Goal: Task Accomplishment & Management: Manage account settings

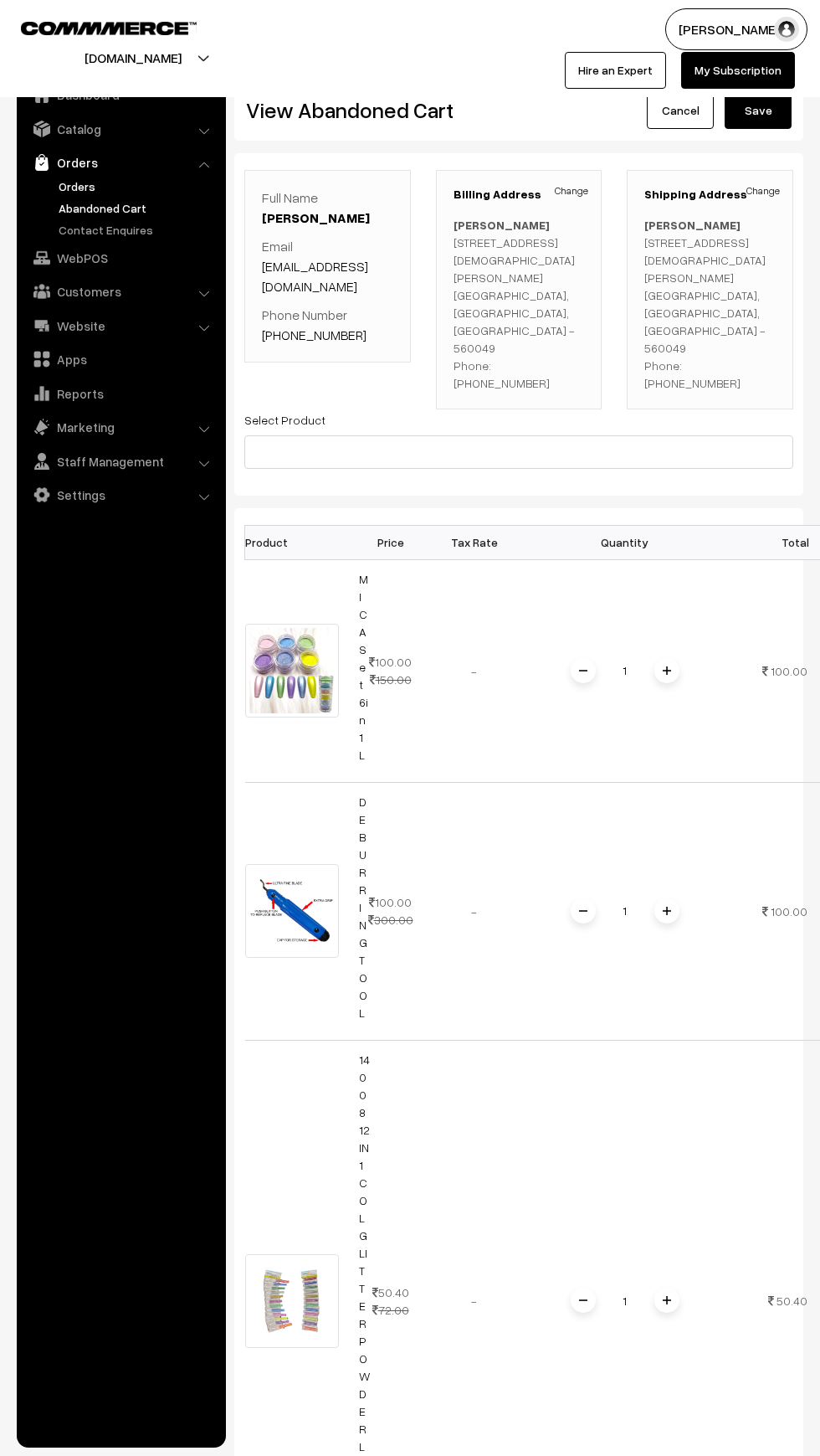
click at [64, 186] on link "Orders" at bounding box center [137, 186] width 166 height 18
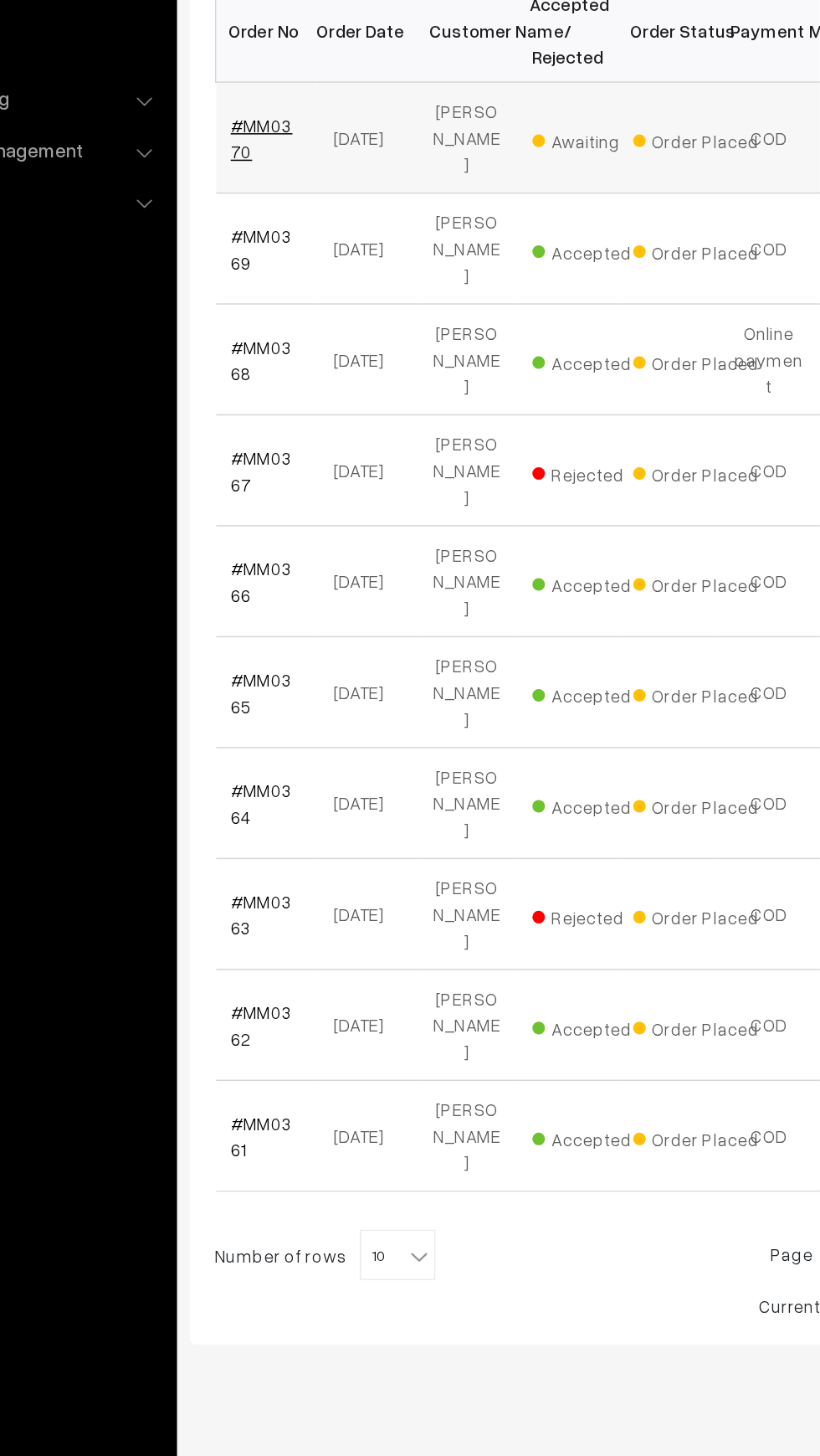
click at [290, 439] on link "#MM0370" at bounding box center [282, 454] width 41 height 32
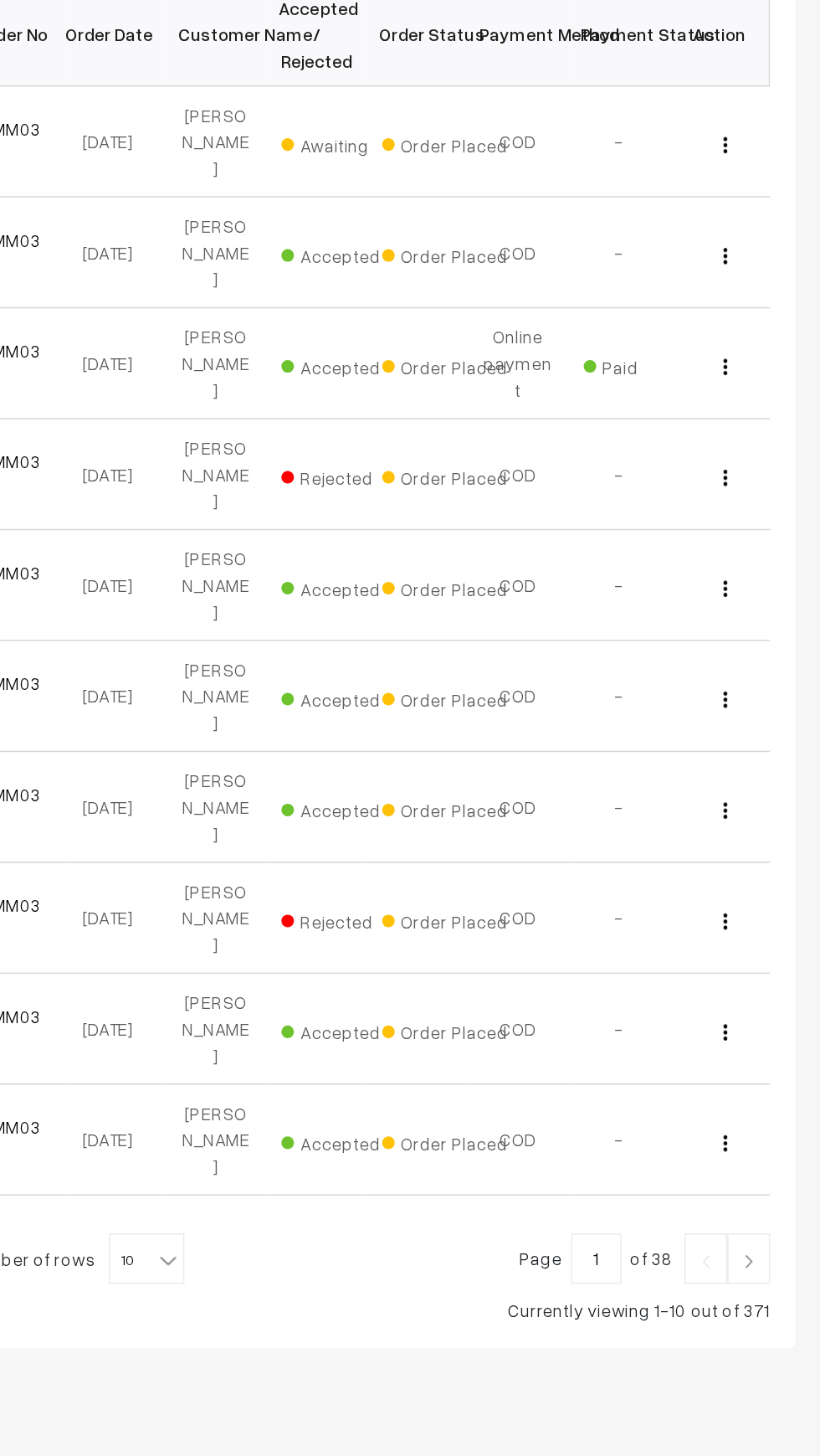
click at [778, 1178] on link at bounding box center [773, 1194] width 28 height 33
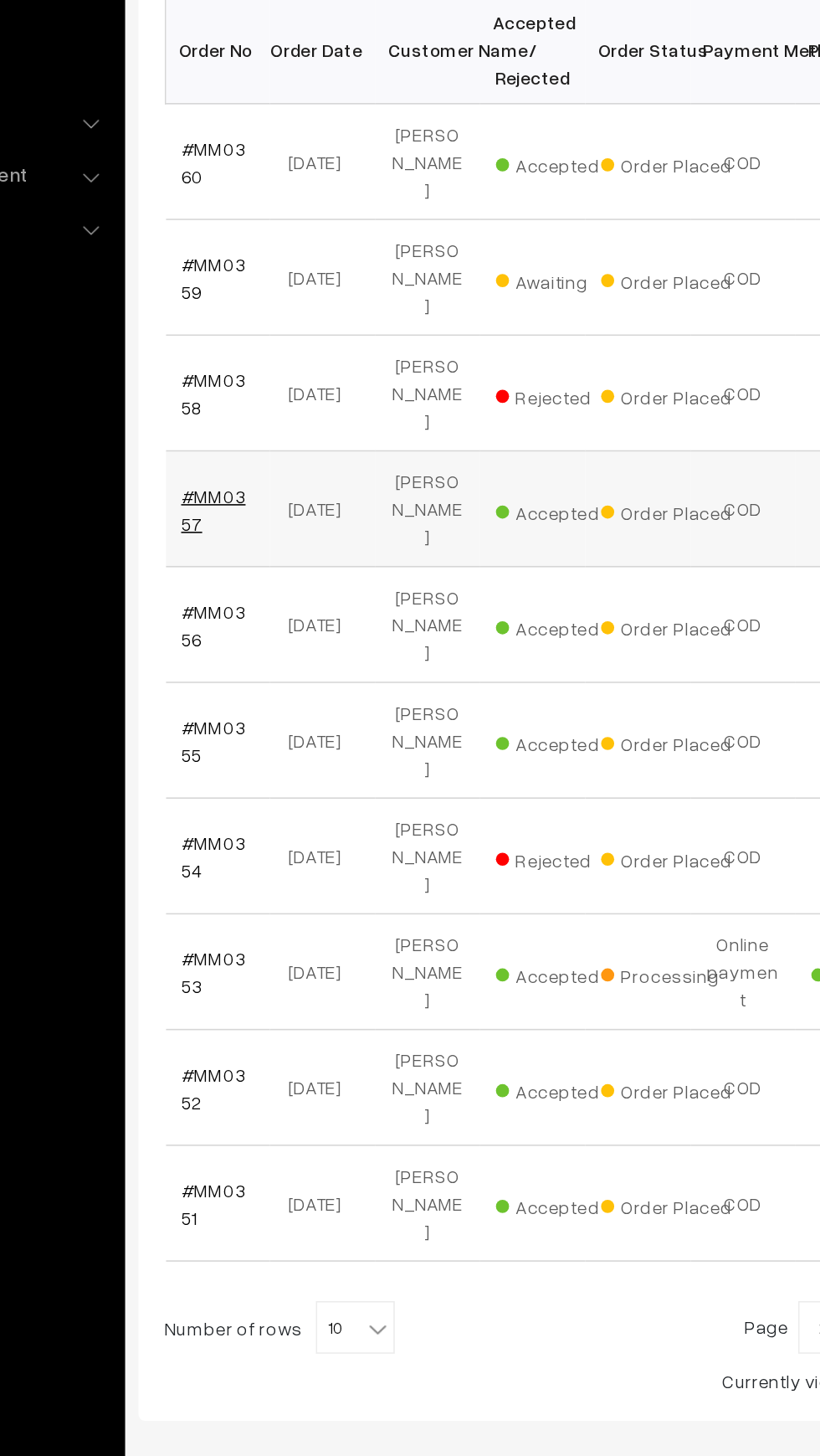
click at [264, 659] on link "#MM0357" at bounding box center [282, 675] width 41 height 32
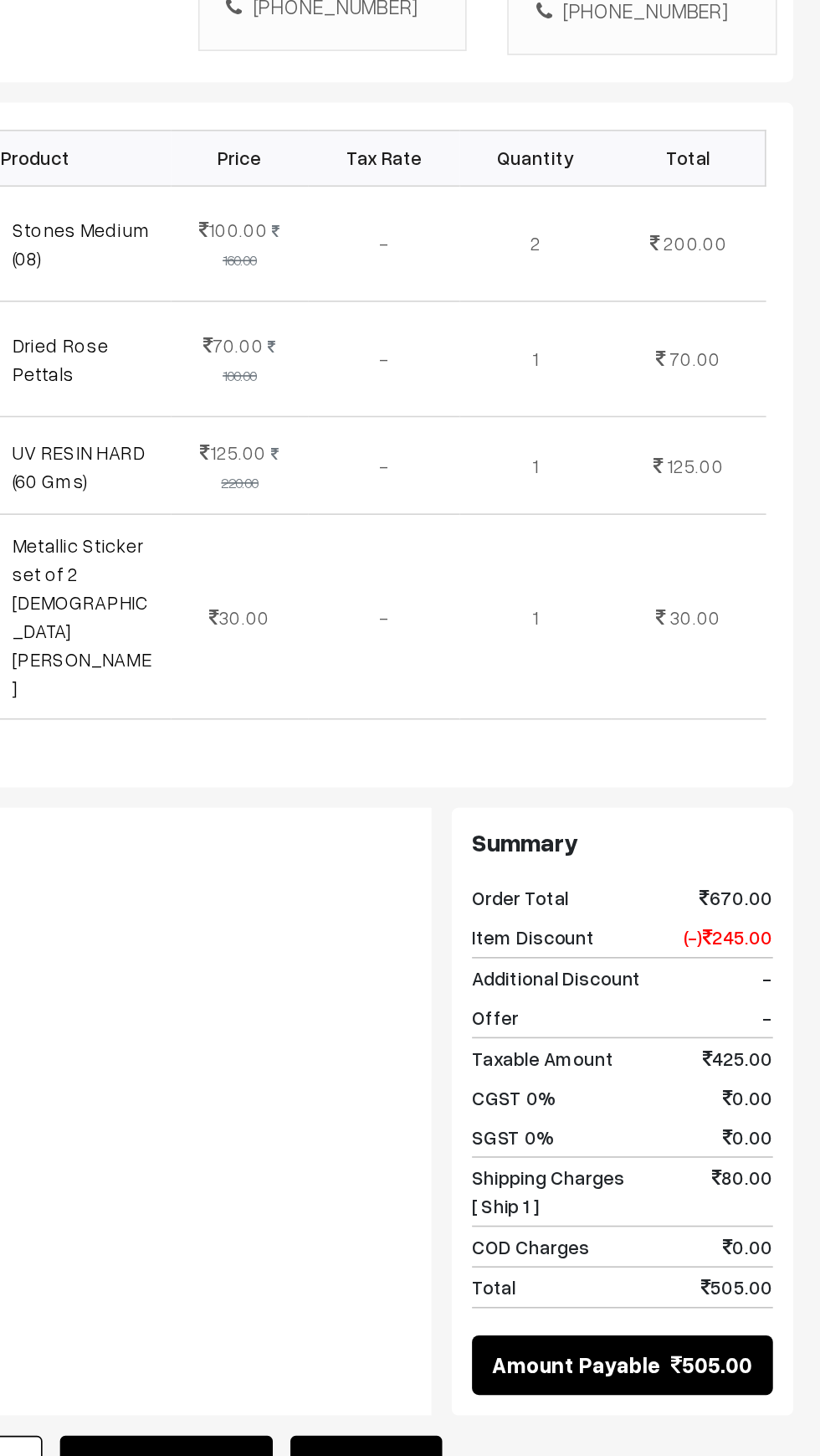
scroll to position [2, 0]
